Goal: Find specific page/section: Find specific page/section

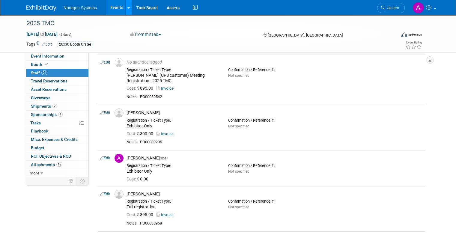
click at [125, 12] on link at bounding box center [128, 7] width 6 height 15
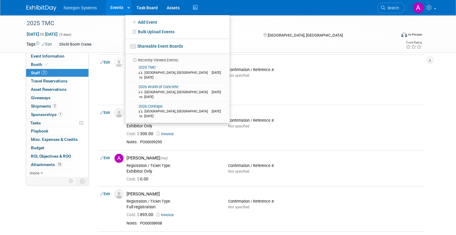
click at [107, 9] on link "Events" at bounding box center [117, 7] width 22 height 15
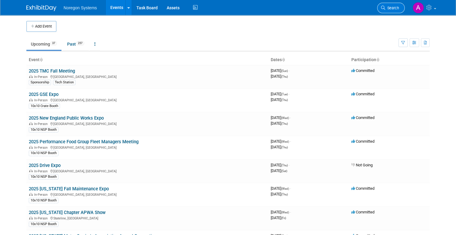
click at [397, 7] on span "Search" at bounding box center [393, 8] width 14 height 5
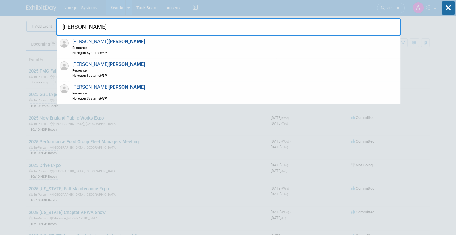
type input "[PERSON_NAME]"
click at [113, 10] on div "[PERSON_NAME] [PERSON_NAME] Resource Noregon Systems NSP [PERSON_NAME] Resource…" at bounding box center [228, 17] width 345 height 35
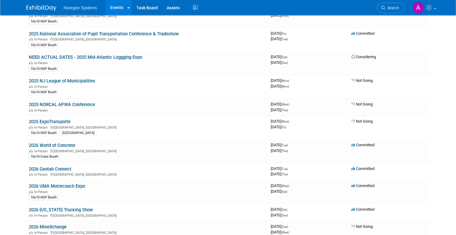
scroll to position [428, 0]
